Goal: Find specific page/section: Find specific page/section

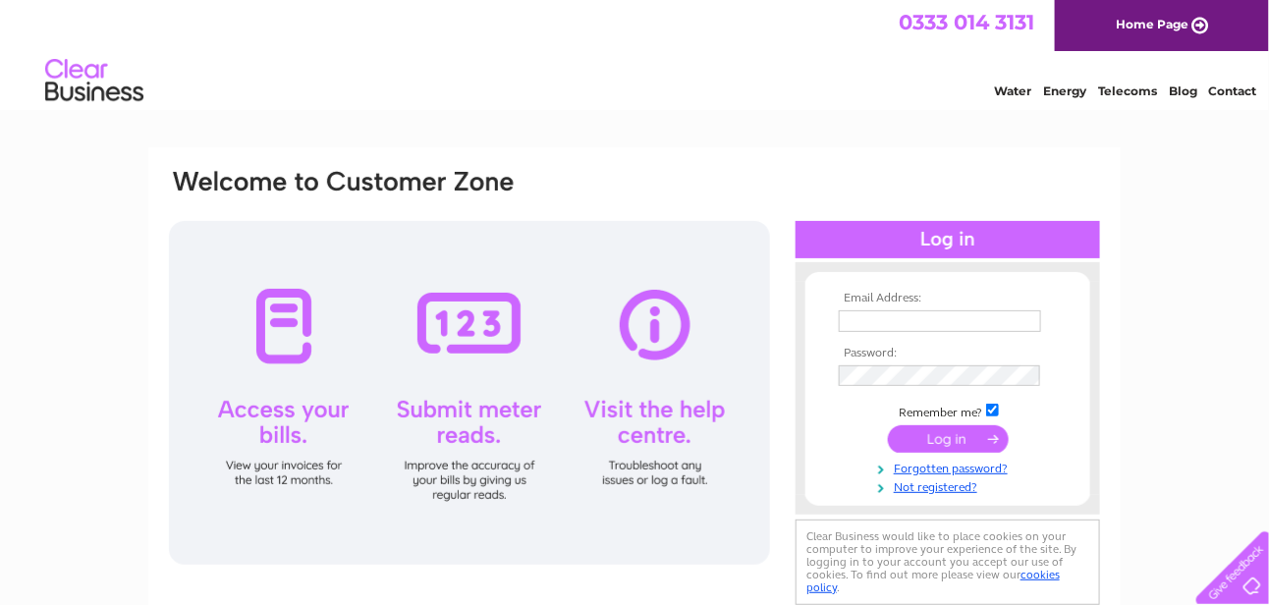
type input "angusfoods@btinternet.com"
click at [940, 439] on input "submit" at bounding box center [948, 438] width 121 height 27
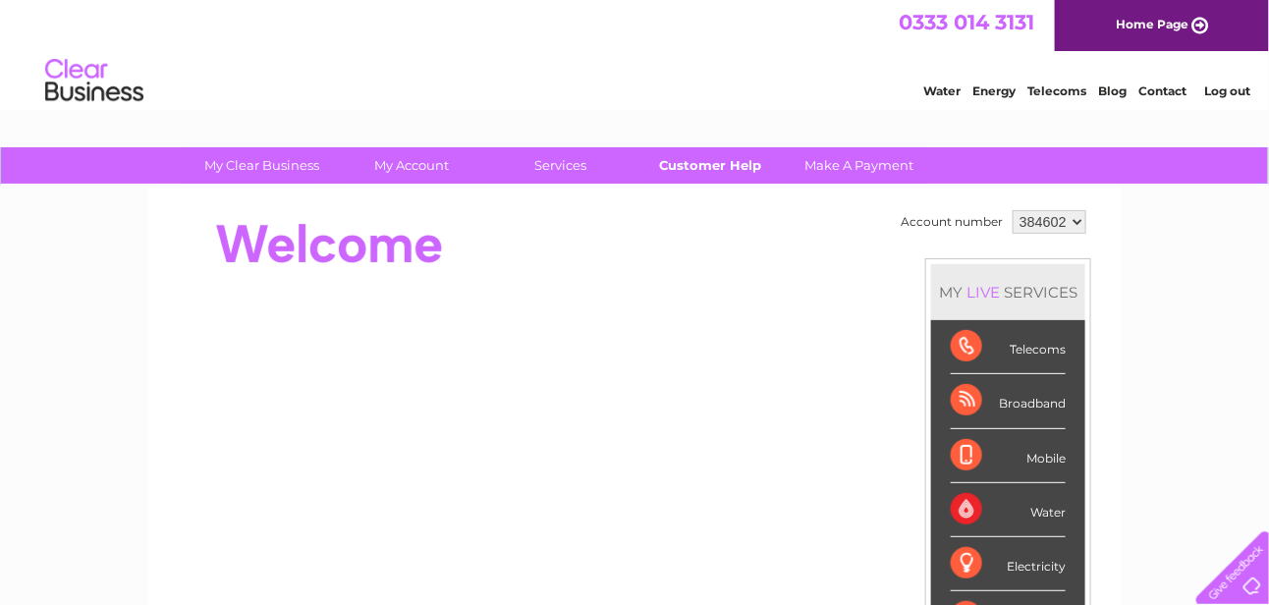
click at [711, 164] on link "Customer Help" at bounding box center [711, 165] width 162 height 36
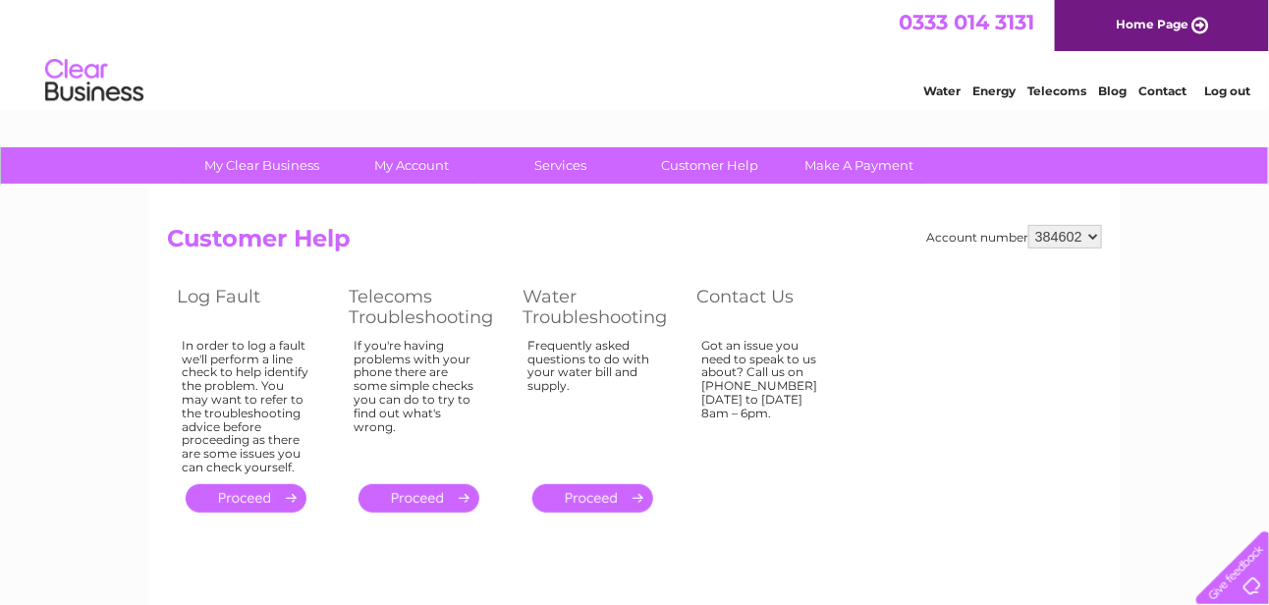
click at [1092, 232] on select "384602 384606 384608 384610" at bounding box center [1065, 237] width 74 height 24
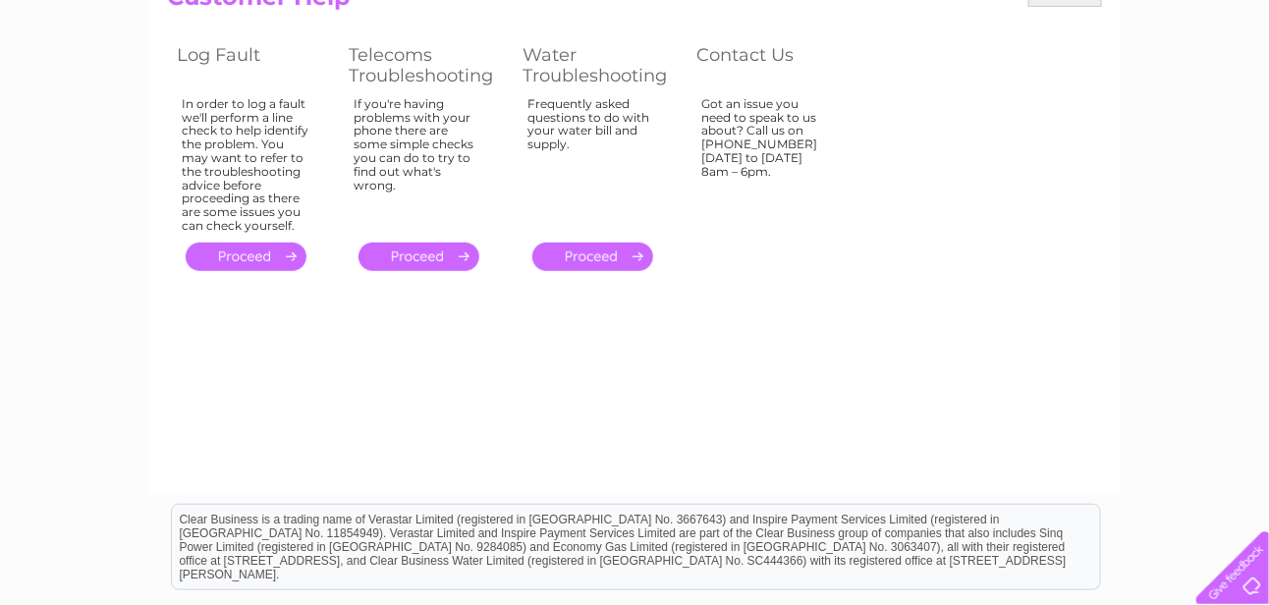
scroll to position [98, 0]
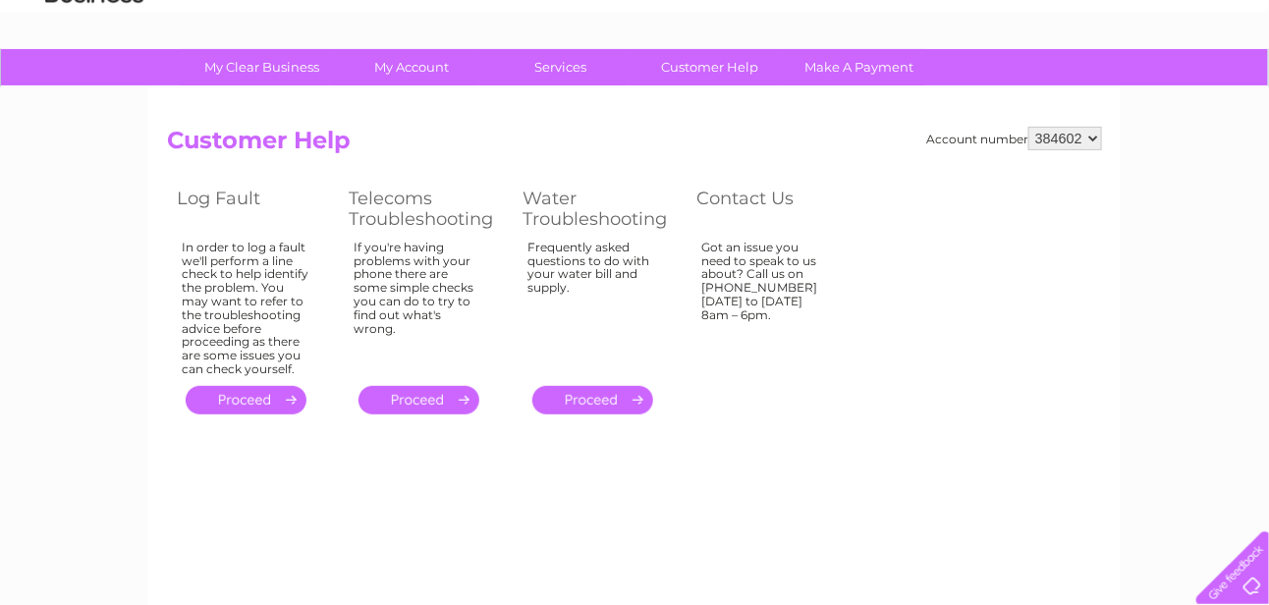
click at [421, 398] on link "." at bounding box center [418, 400] width 121 height 28
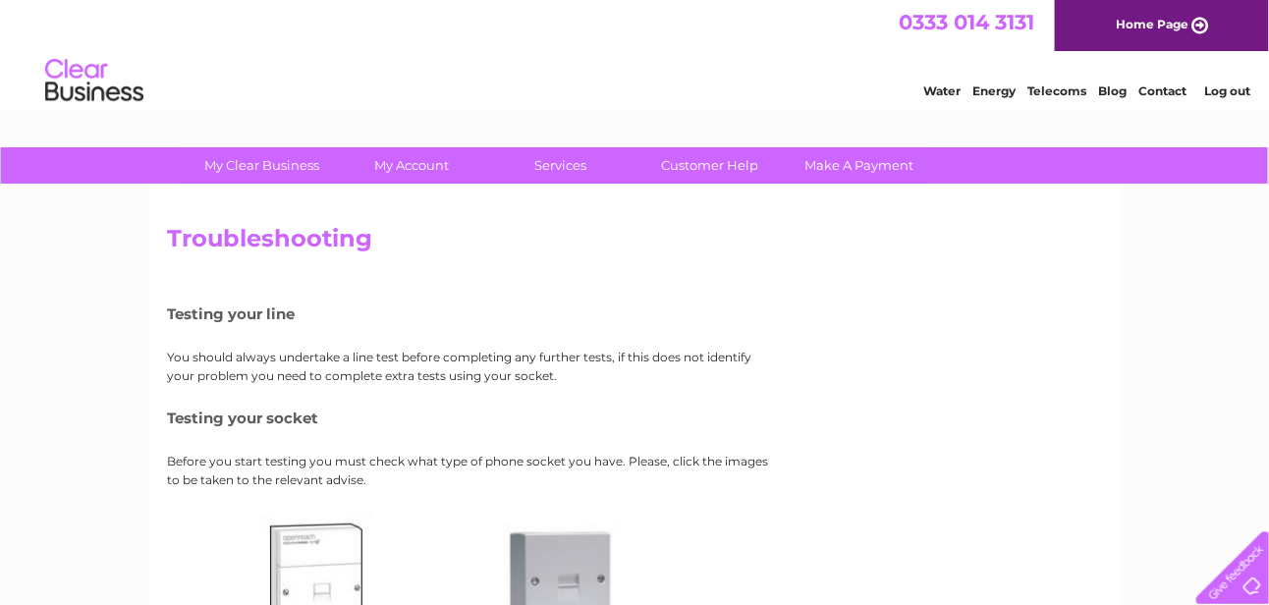
click at [1156, 29] on link "Home Page" at bounding box center [1162, 25] width 214 height 51
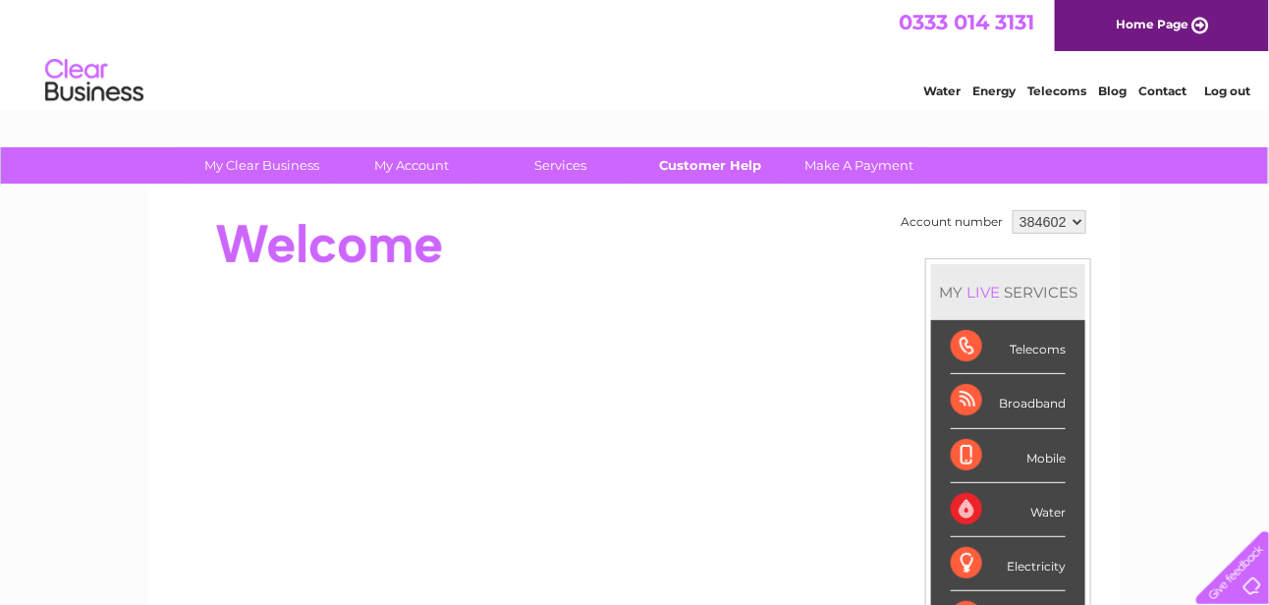
click at [699, 165] on link "Customer Help" at bounding box center [711, 165] width 162 height 36
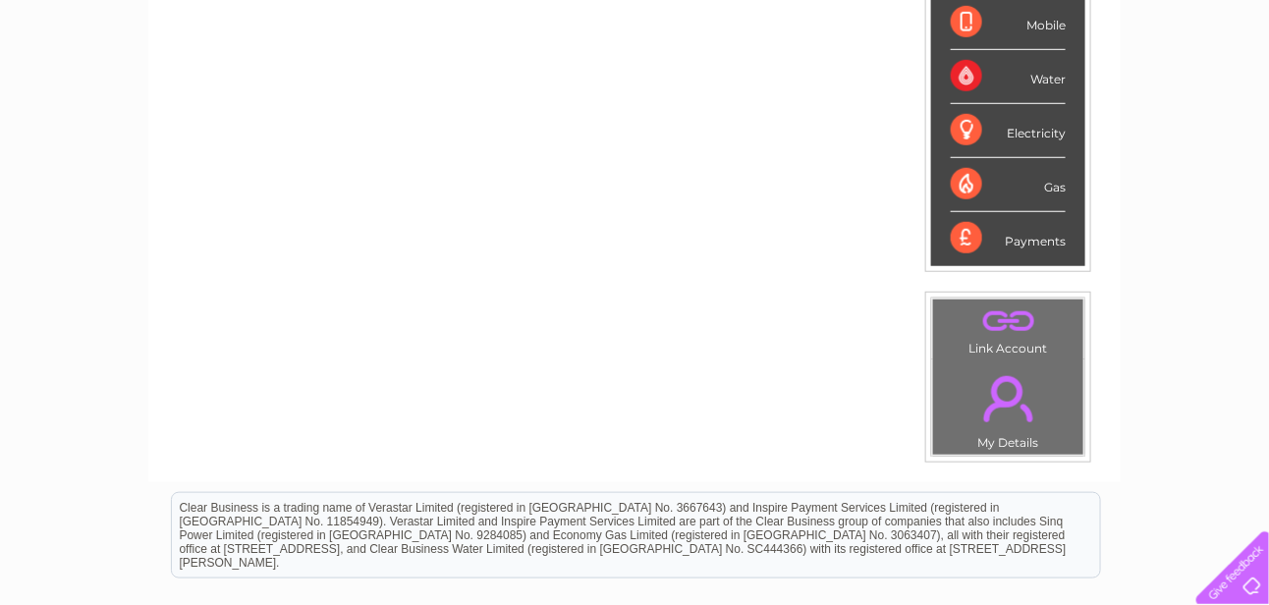
scroll to position [260, 0]
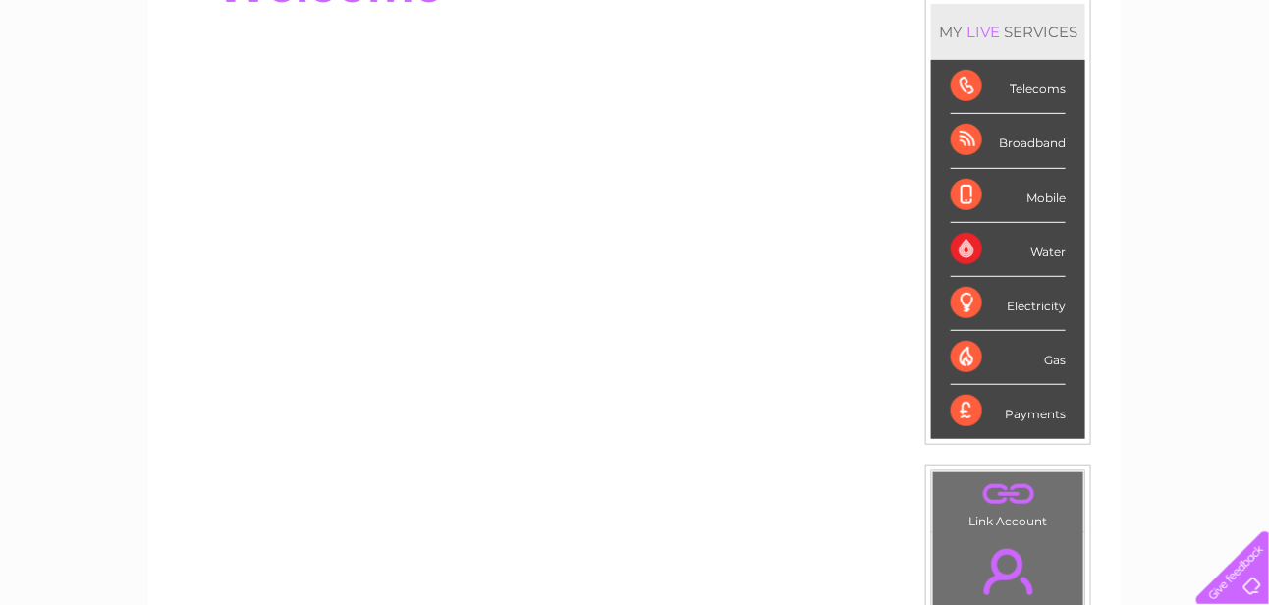
click at [1013, 405] on div "Payments" at bounding box center [1008, 411] width 115 height 53
click at [972, 403] on div "Payments" at bounding box center [1008, 411] width 115 height 53
click at [963, 401] on div "Payments" at bounding box center [1008, 411] width 115 height 53
click at [960, 399] on div "Payments" at bounding box center [1008, 411] width 115 height 53
click at [959, 399] on div "Payments" at bounding box center [1008, 411] width 115 height 53
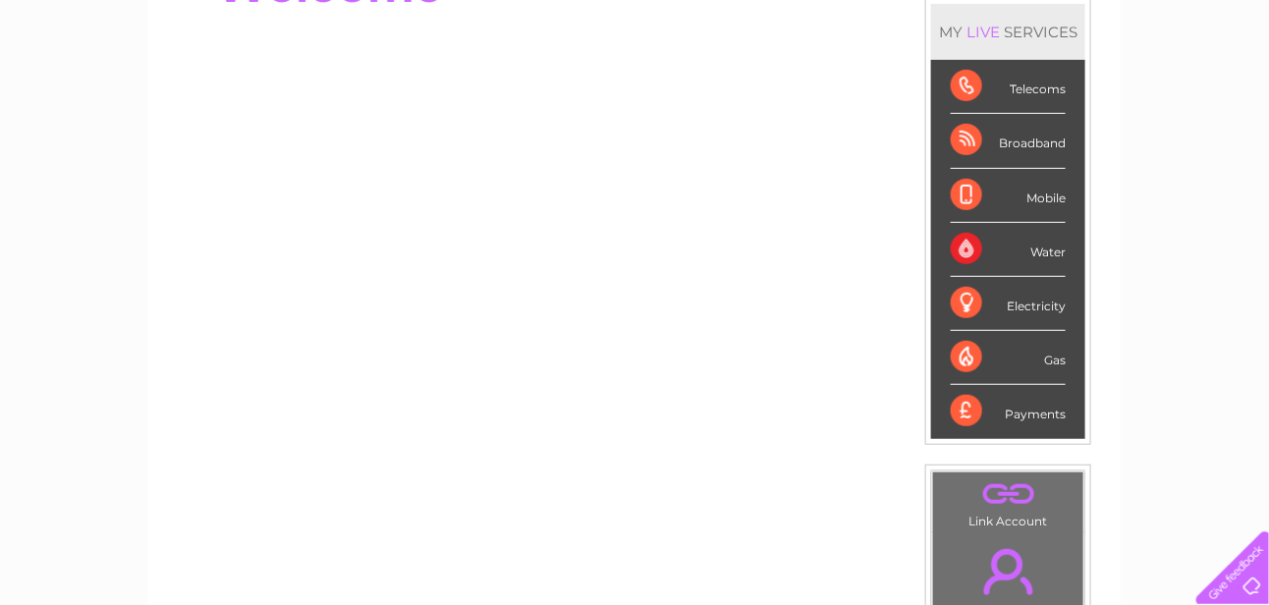
drag, startPoint x: 999, startPoint y: 406, endPoint x: 1010, endPoint y: 408, distance: 11.0
click at [1007, 408] on div "Payments" at bounding box center [1008, 411] width 115 height 53
click at [1027, 408] on div "Payments" at bounding box center [1008, 411] width 115 height 53
click at [1050, 405] on div "Payments" at bounding box center [1008, 411] width 115 height 53
drag, startPoint x: 1038, startPoint y: 401, endPoint x: 1015, endPoint y: 401, distance: 23.6
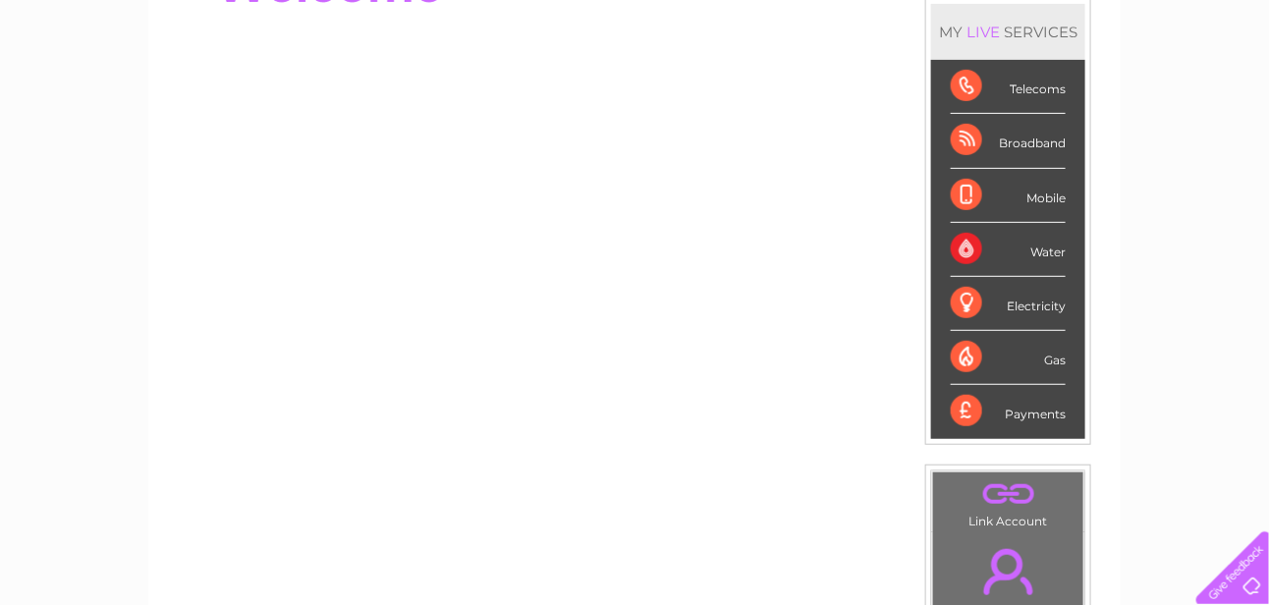
click at [1015, 401] on div "Payments" at bounding box center [1008, 411] width 115 height 53
drag, startPoint x: 987, startPoint y: 399, endPoint x: 973, endPoint y: 401, distance: 13.9
click at [976, 401] on div "Payments" at bounding box center [1008, 411] width 115 height 53
click at [966, 401] on div "Payments" at bounding box center [1008, 411] width 115 height 53
click at [957, 397] on div "Payments" at bounding box center [1008, 411] width 115 height 53
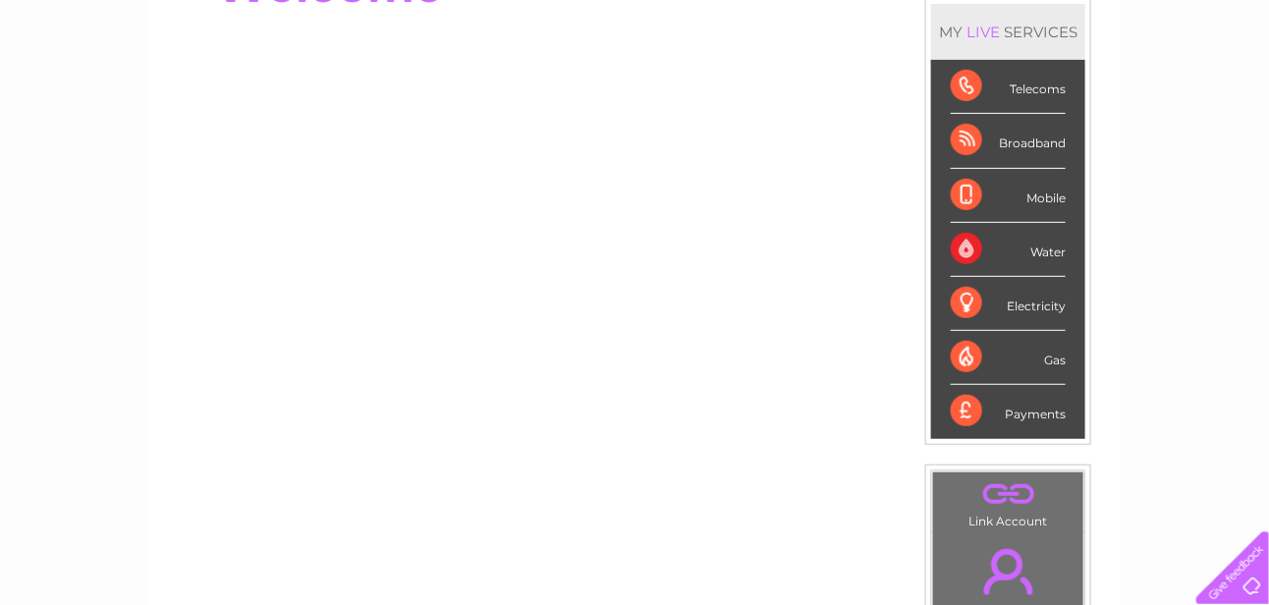
click at [957, 397] on div "Payments" at bounding box center [1008, 411] width 115 height 53
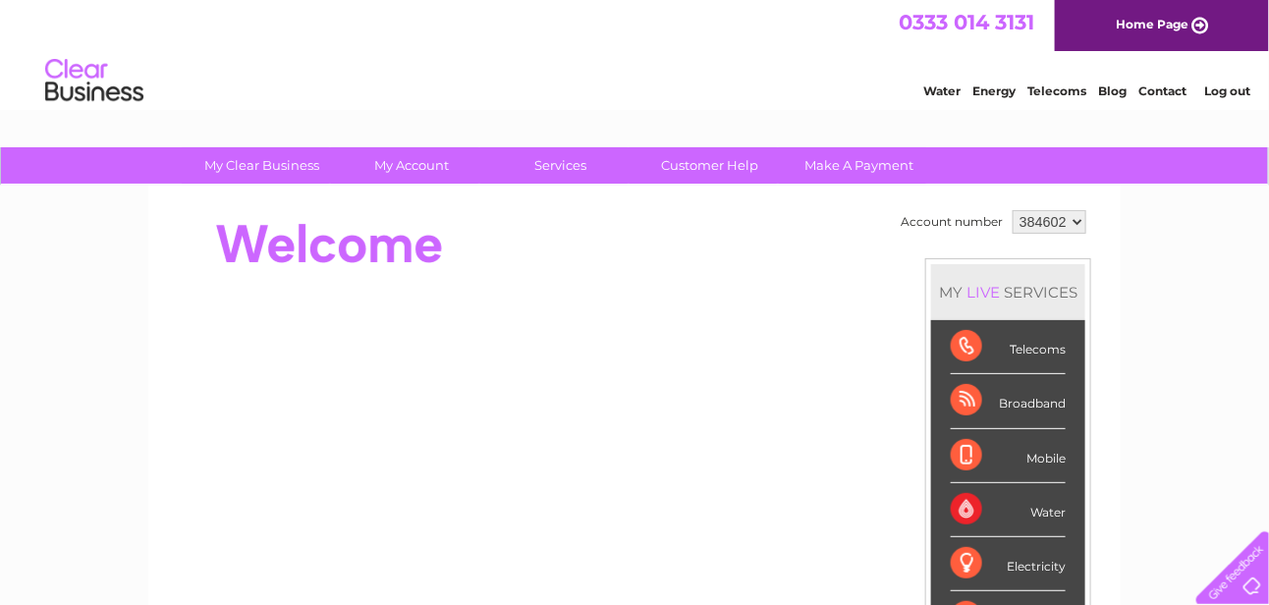
click at [1027, 341] on div "Telecoms" at bounding box center [1008, 347] width 115 height 54
click at [966, 341] on div "Telecoms" at bounding box center [1008, 347] width 115 height 54
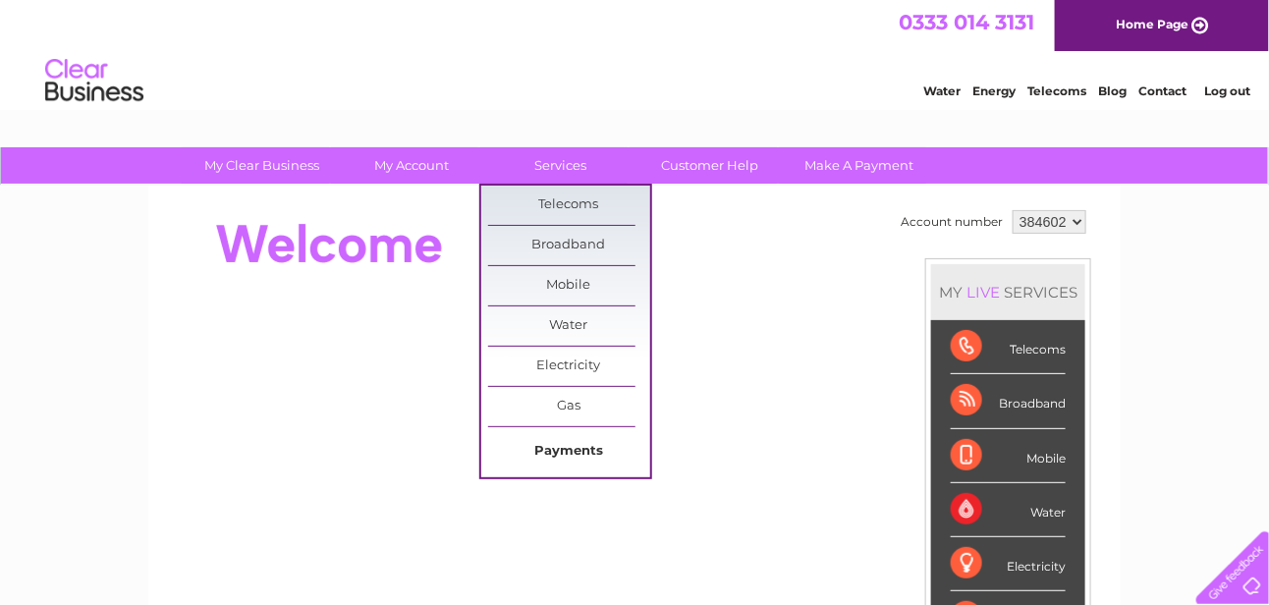
click at [555, 439] on link "Payments" at bounding box center [569, 451] width 162 height 39
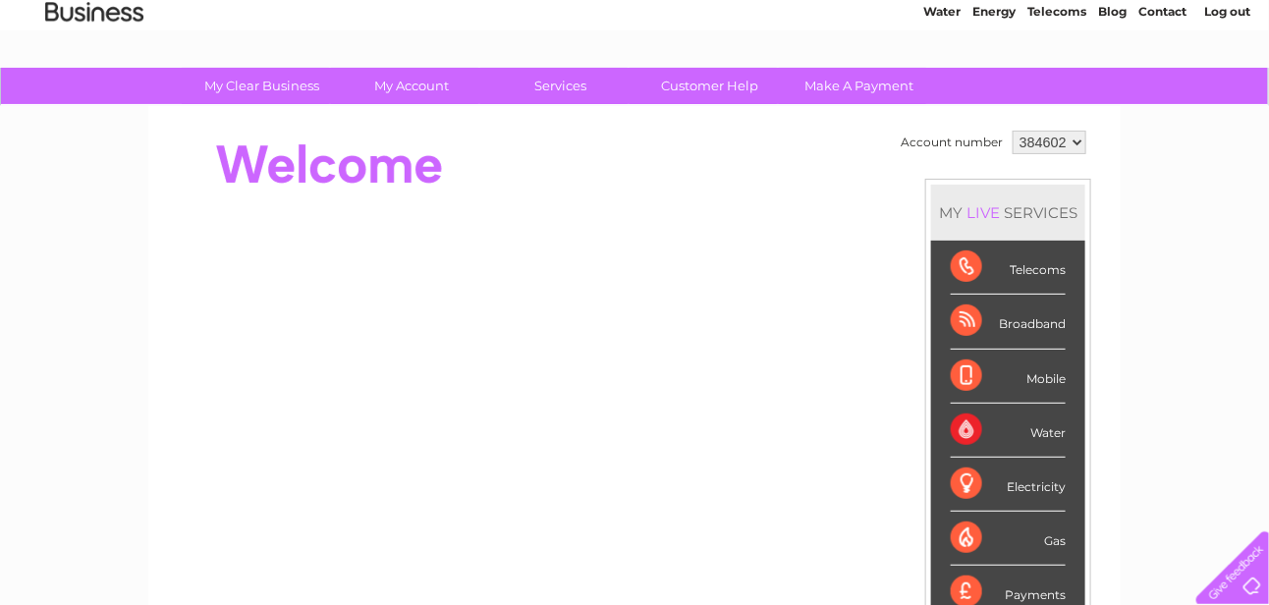
scroll to position [196, 0]
